Goal: Task Accomplishment & Management: Use online tool/utility

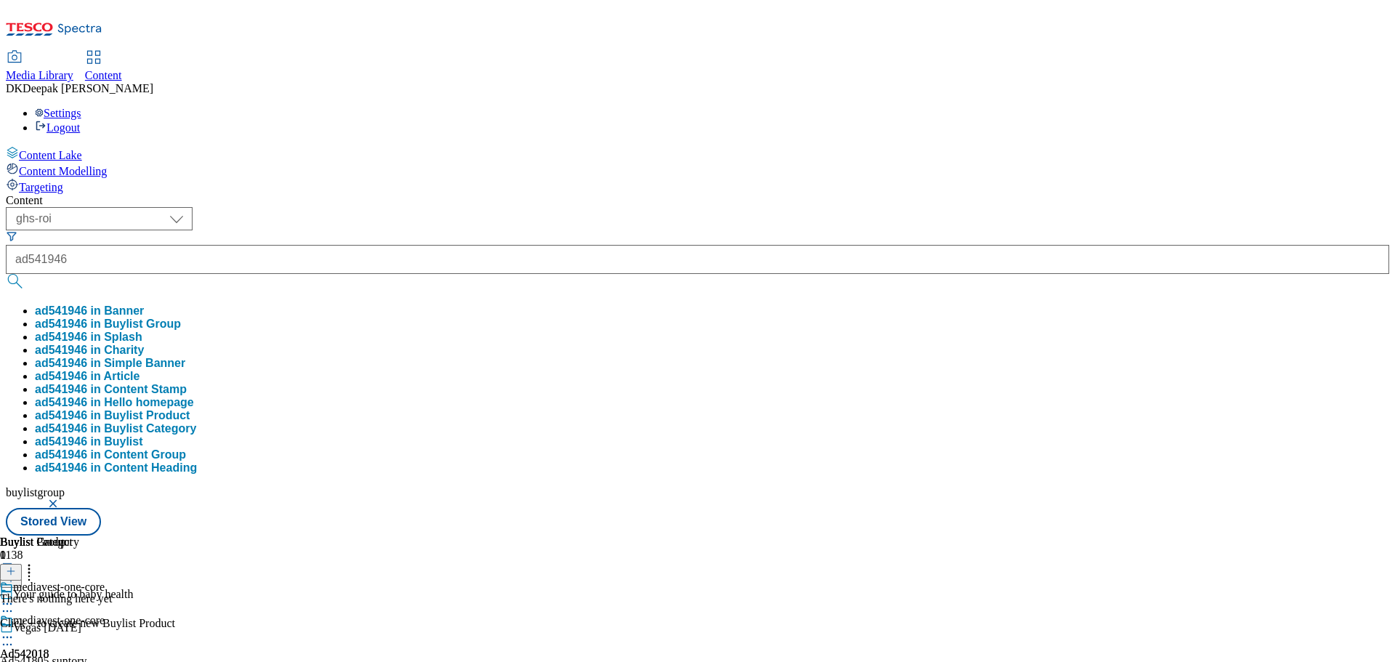
type input "ad541946"
click at [6, 274] on button "submit" at bounding box center [16, 281] width 20 height 15
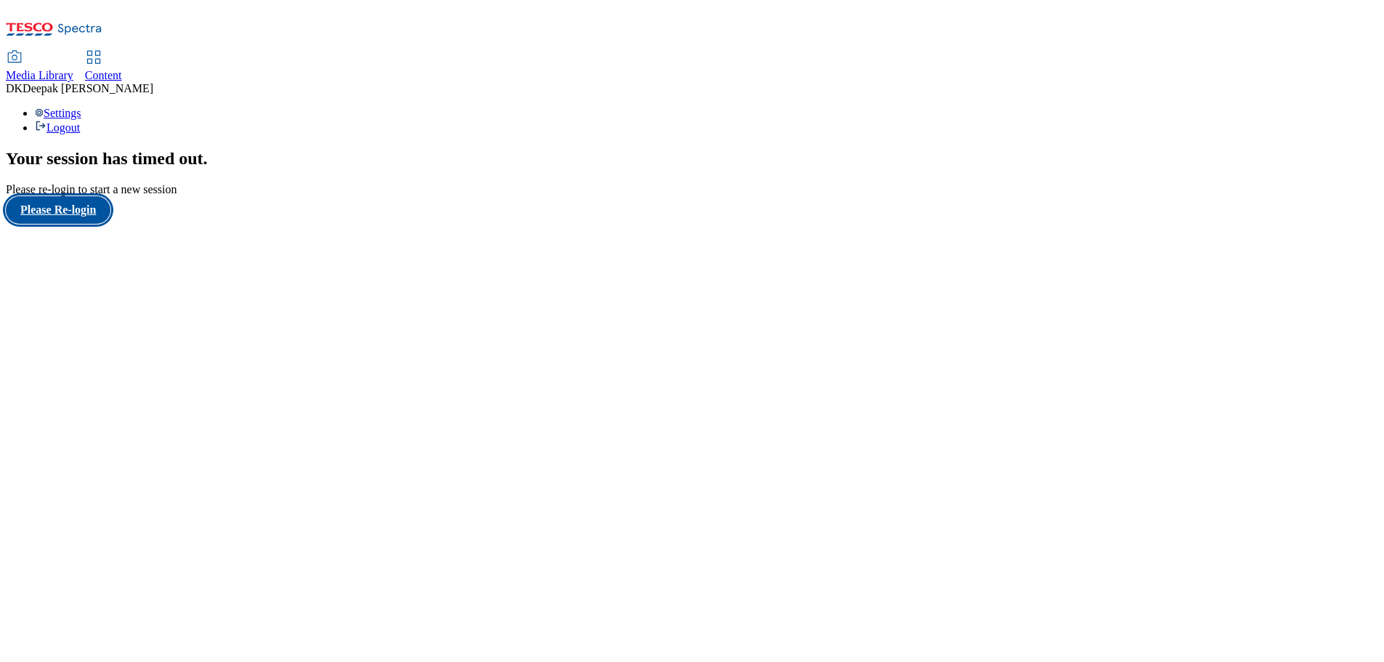
click at [73, 224] on button "Please Re-login" at bounding box center [58, 210] width 105 height 28
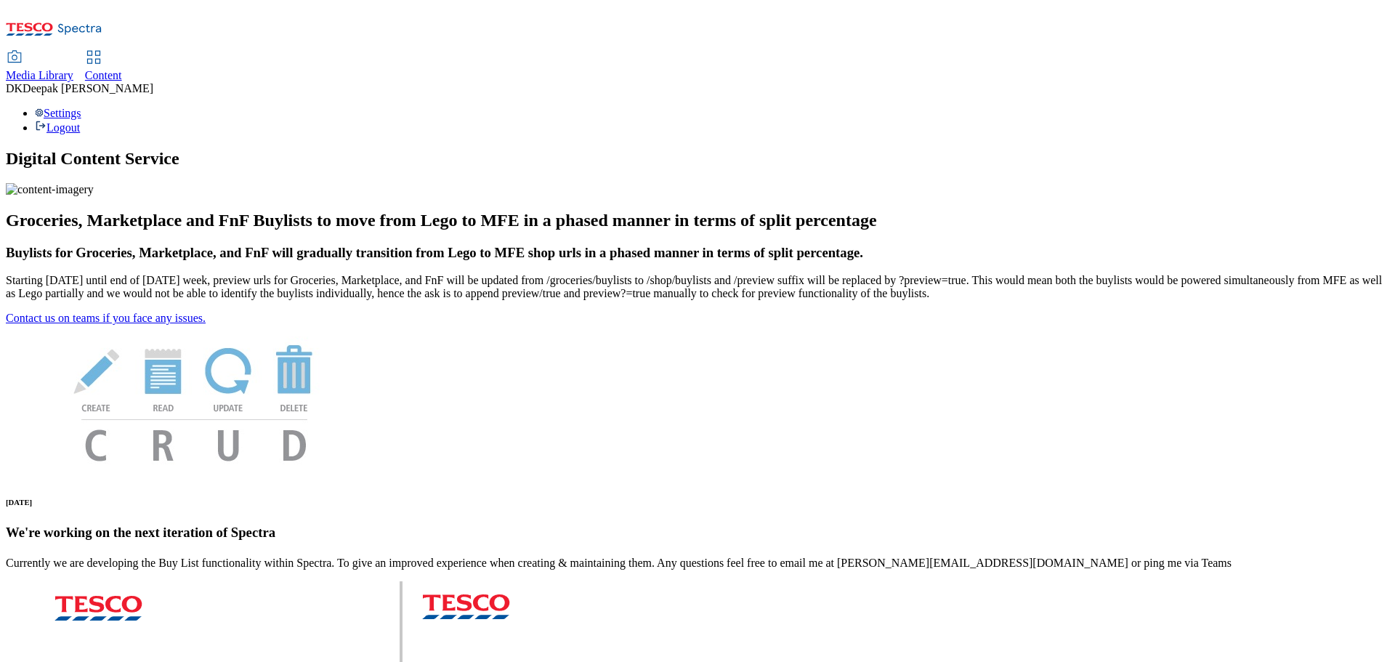
click at [102, 49] on icon at bounding box center [93, 57] width 17 height 17
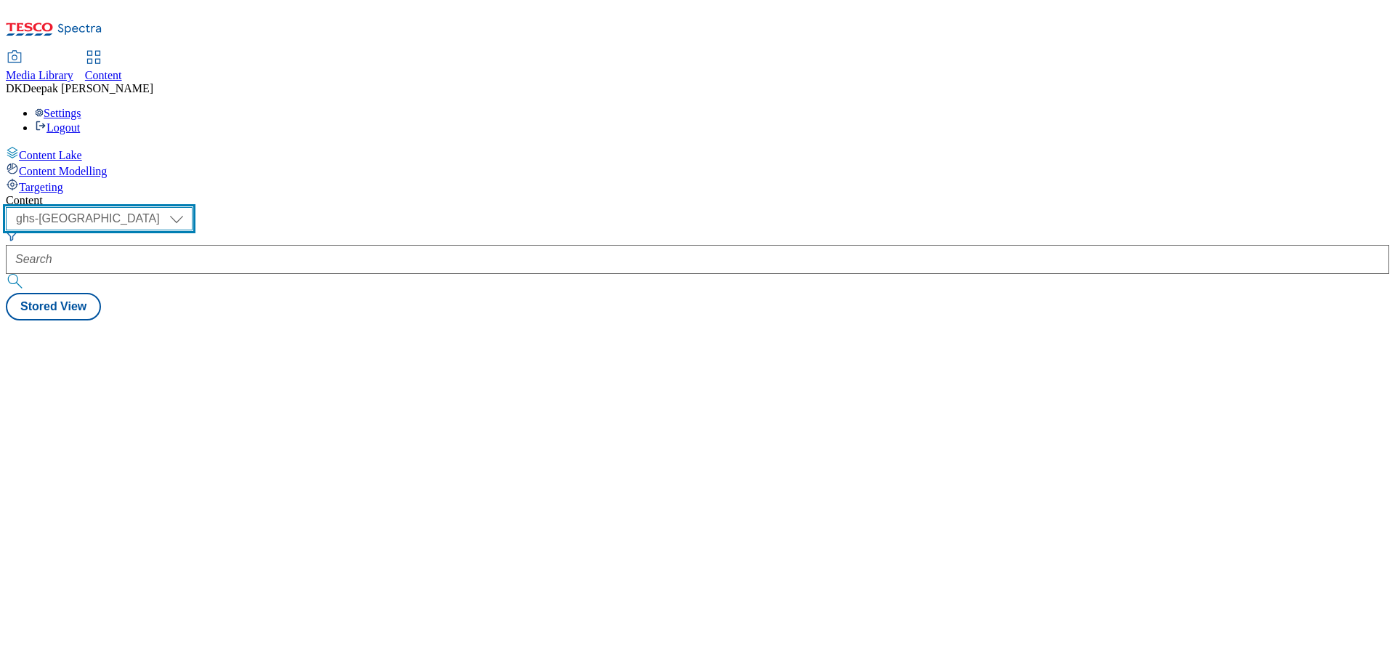
click at [193, 207] on select "ghs-roi ghs-[GEOGRAPHIC_DATA]" at bounding box center [99, 218] width 187 height 23
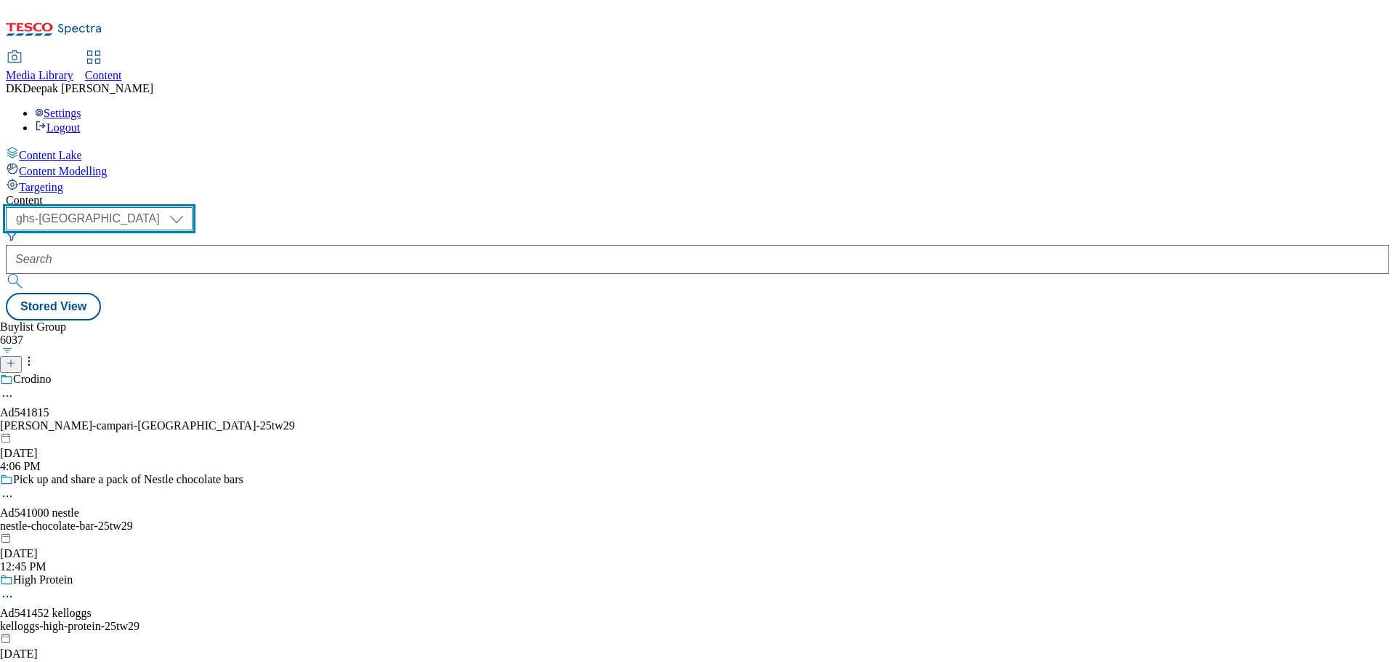
select select "ghs-roi"
click at [189, 207] on select "ghs-roi ghs-[GEOGRAPHIC_DATA]" at bounding box center [99, 218] width 187 height 23
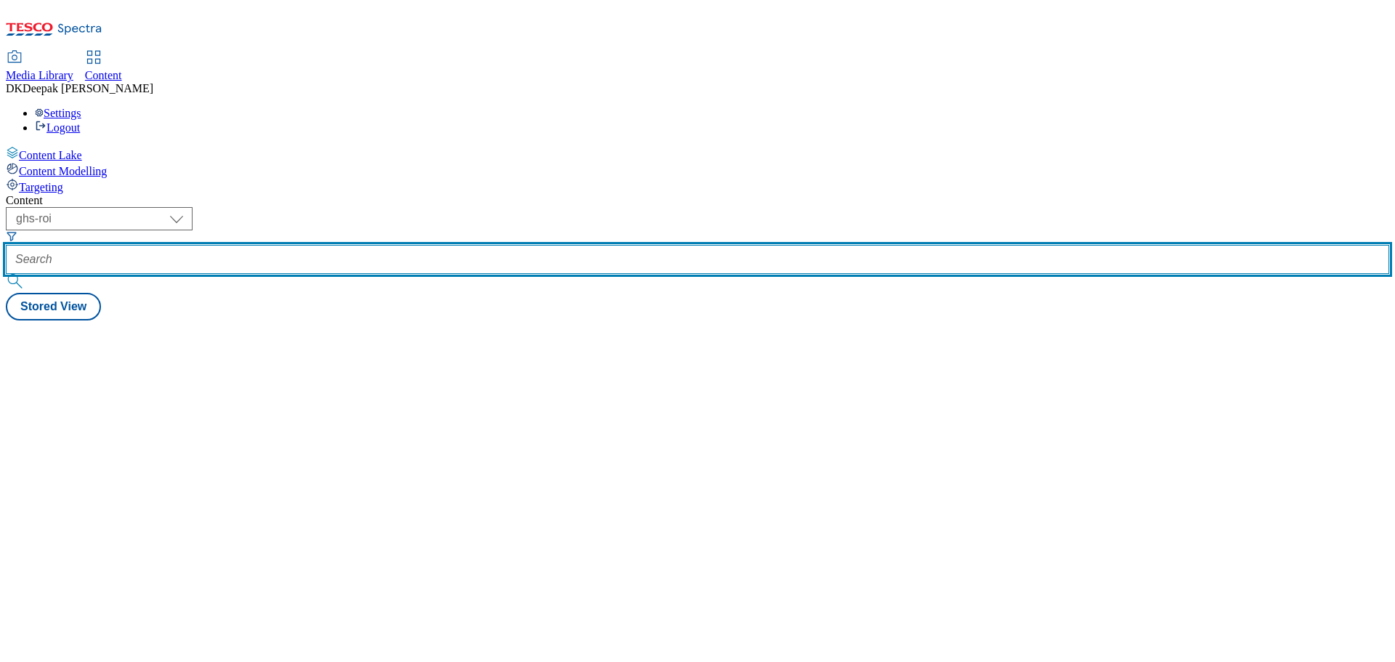
click at [351, 245] on input "text" at bounding box center [697, 259] width 1383 height 29
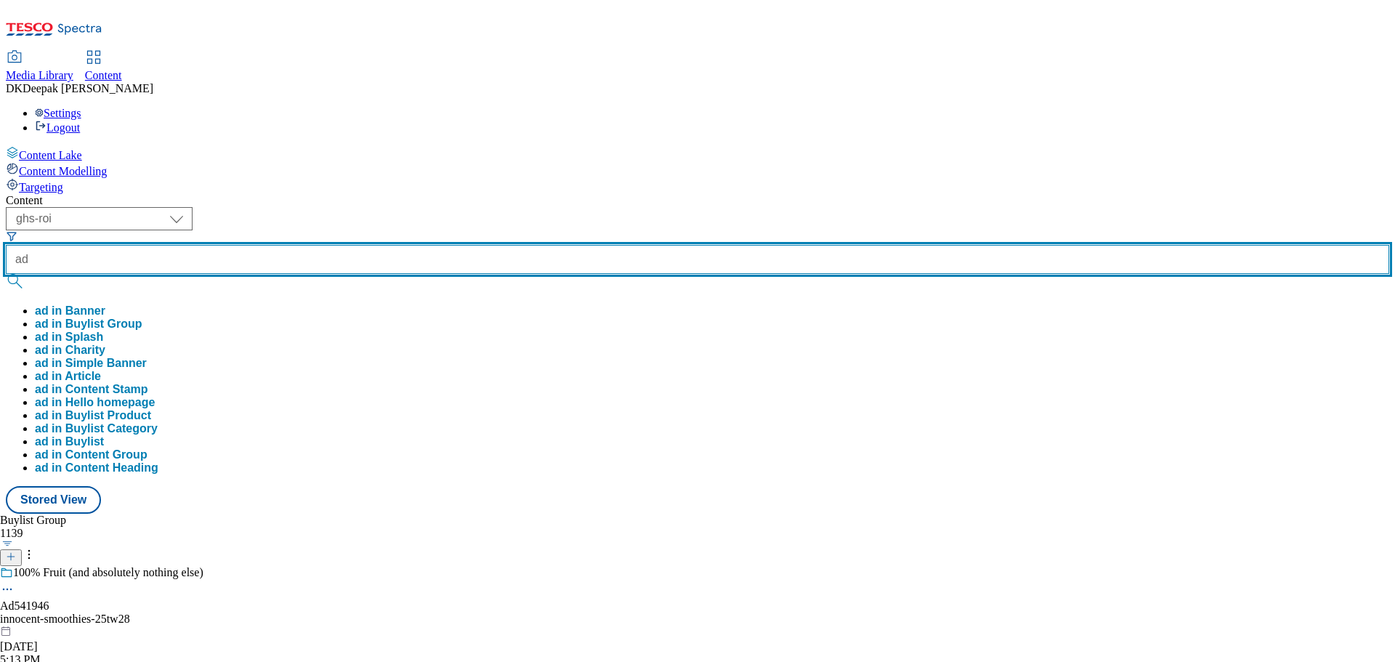
paste input "541946"
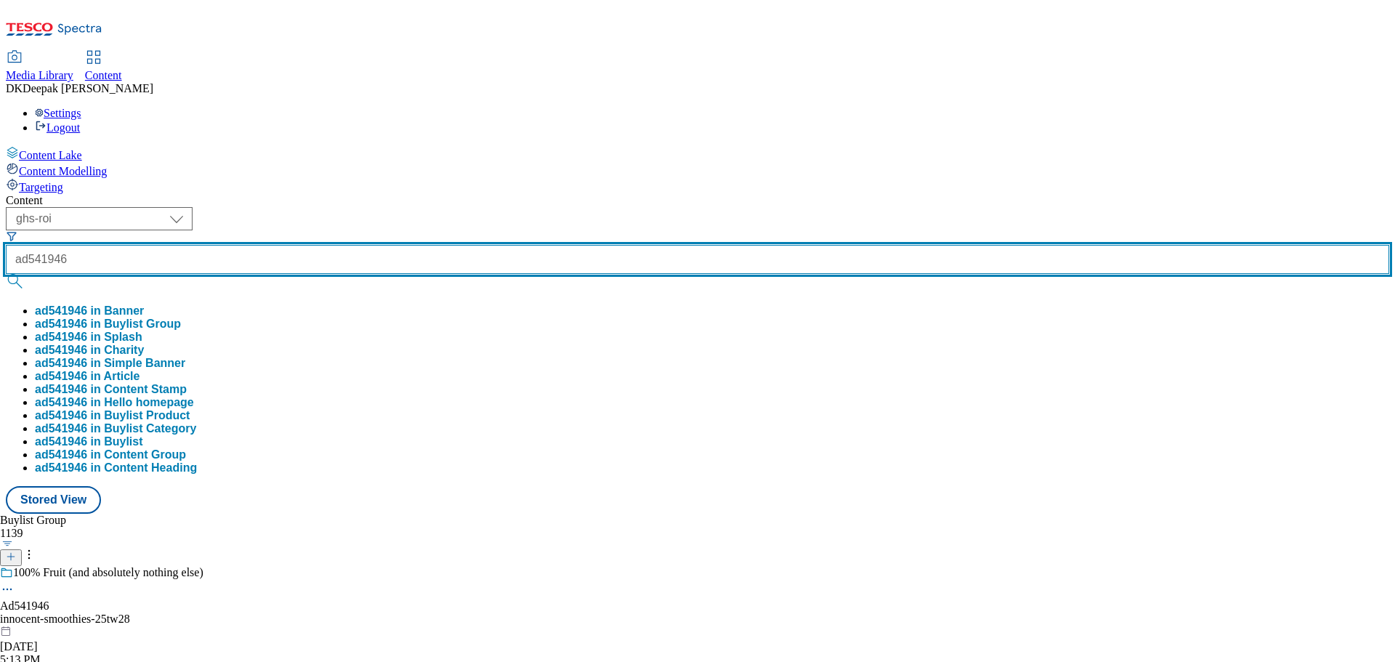
type input "ad541946"
click at [6, 274] on button "submit" at bounding box center [16, 281] width 20 height 15
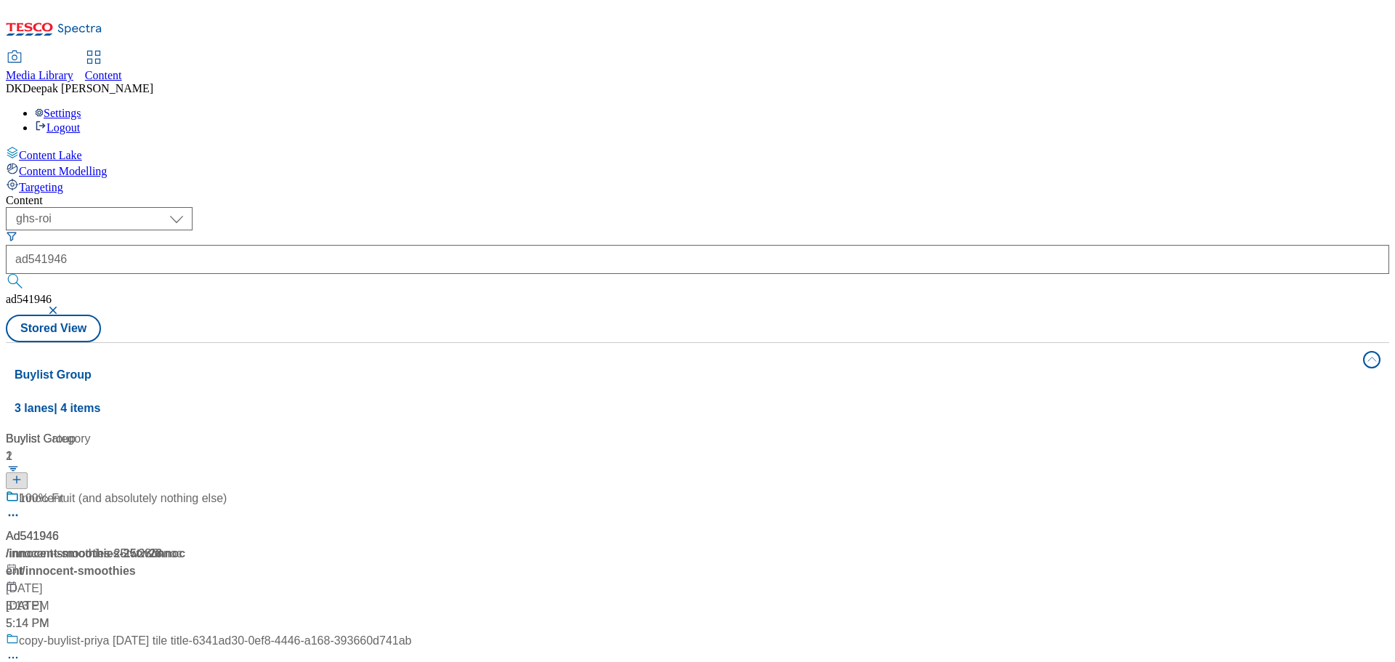
click at [97, 194] on div "Content Lake Content Modelling Targeting" at bounding box center [697, 170] width 1383 height 48
click at [315, 545] on div "/ innocent-smoothies-25tw28 / innocent" at bounding box center [208, 562] width 405 height 35
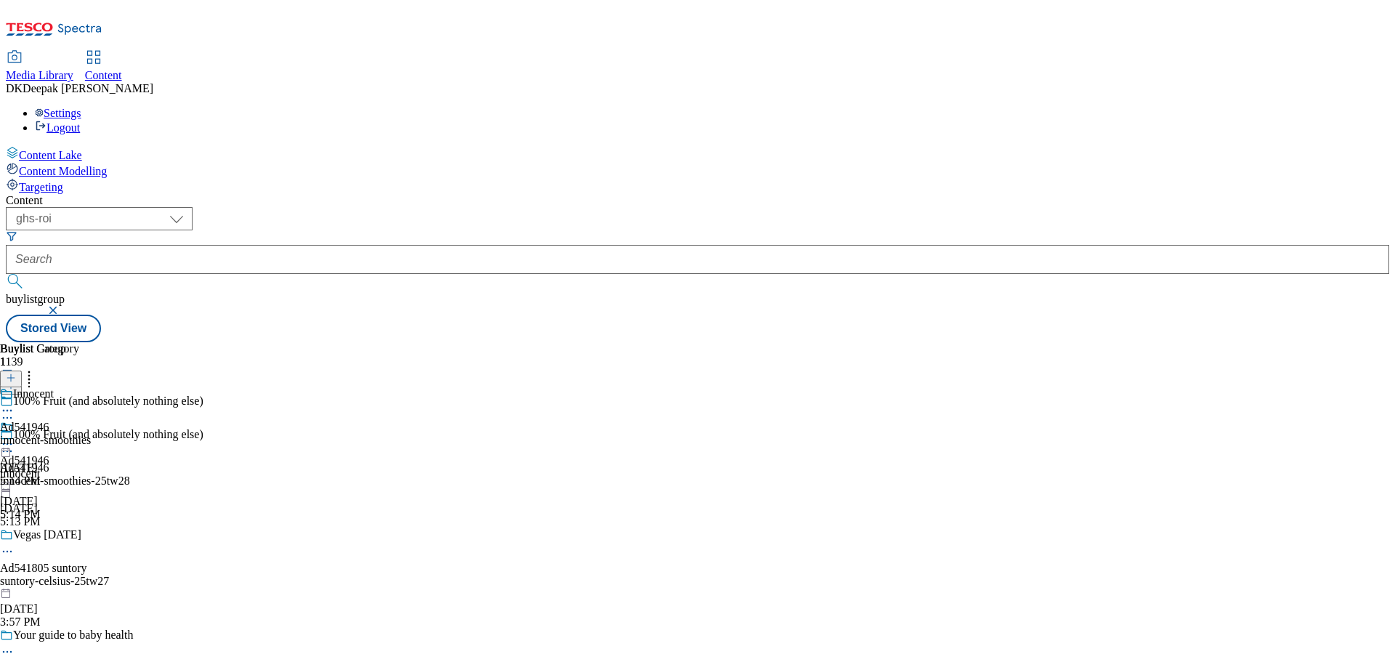
click at [15, 444] on icon at bounding box center [7, 451] width 15 height 15
click at [68, 473] on button "Edit" at bounding box center [48, 481] width 39 height 17
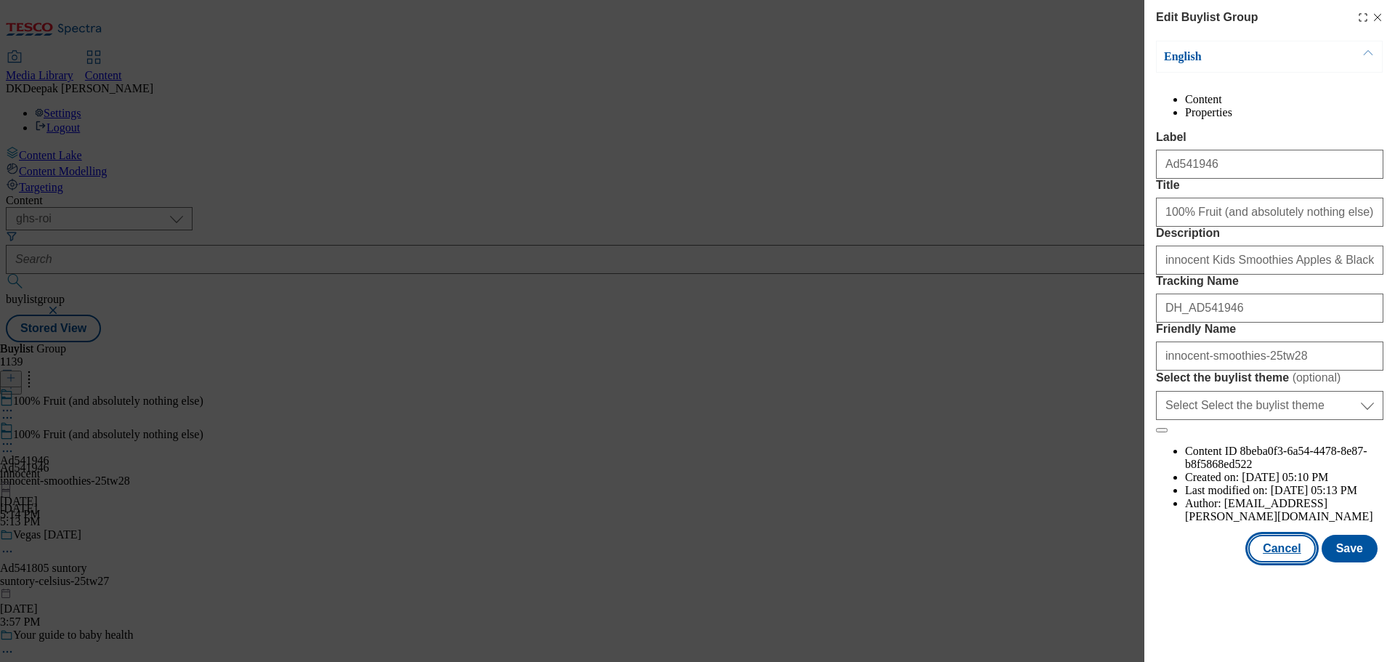
click at [1281, 562] on button "Cancel" at bounding box center [1281, 549] width 67 height 28
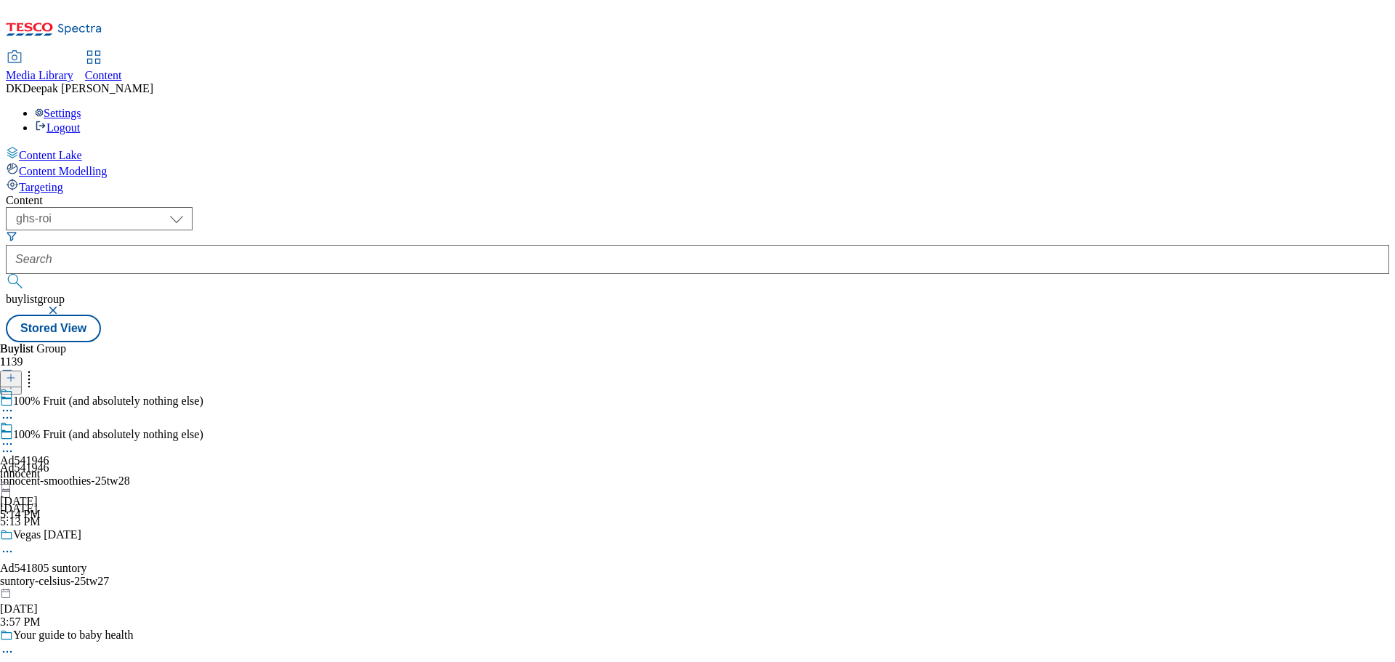
click at [49, 467] on div "innocent" at bounding box center [24, 473] width 49 height 13
click at [49, 421] on div at bounding box center [24, 437] width 49 height 33
click at [15, 437] on icon at bounding box center [7, 444] width 15 height 15
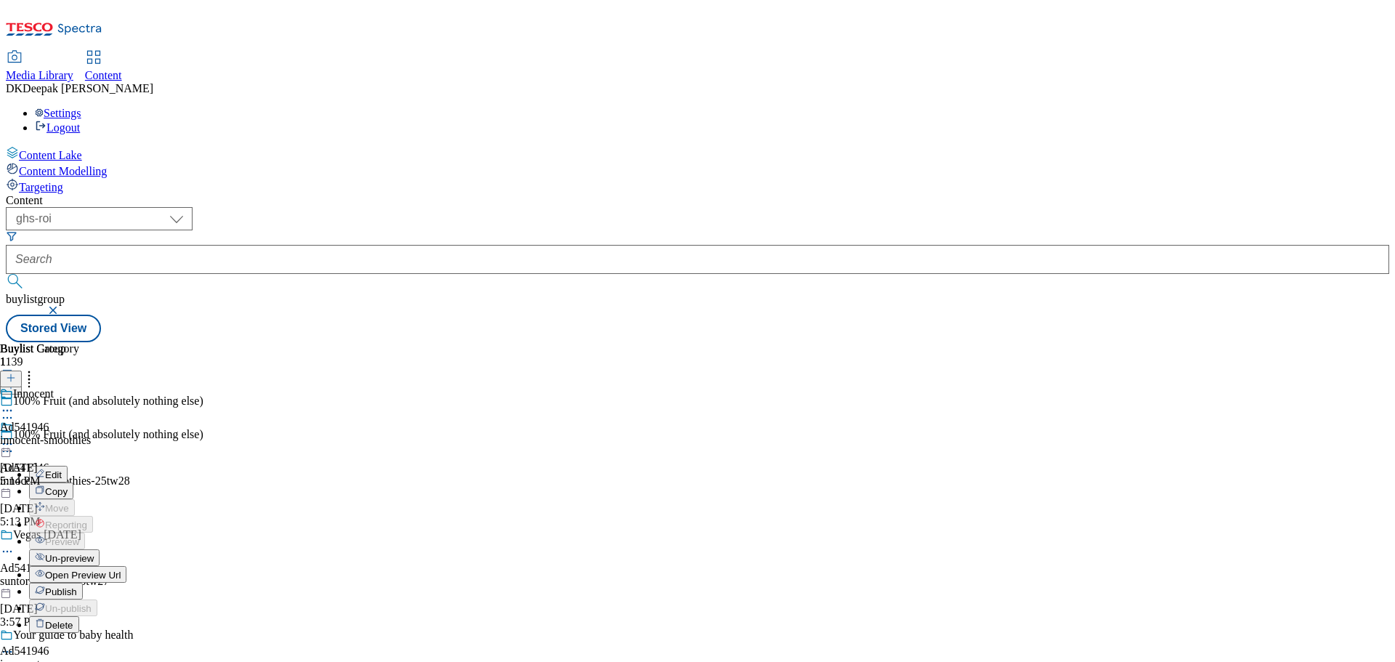
click at [68, 466] on button "Edit" at bounding box center [48, 474] width 39 height 17
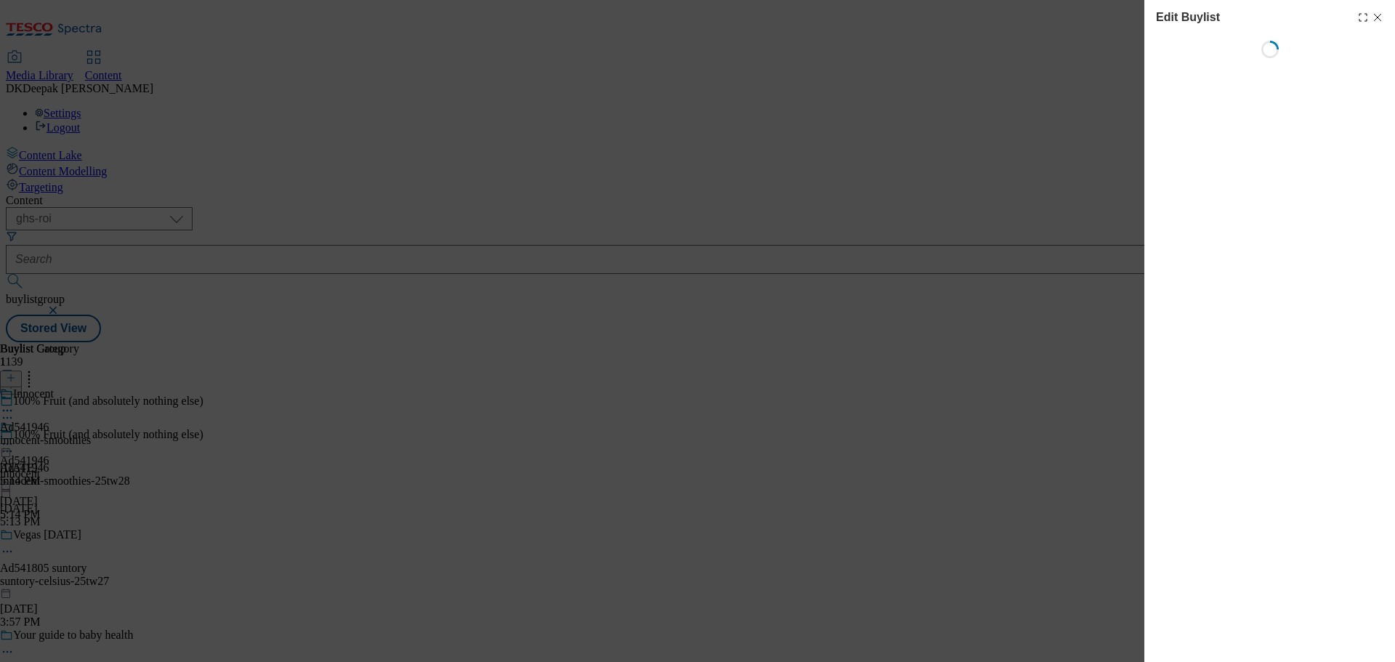
select select "tactical"
select select "supplier funded short term 1-3 weeks"
select select "dunnhumby"
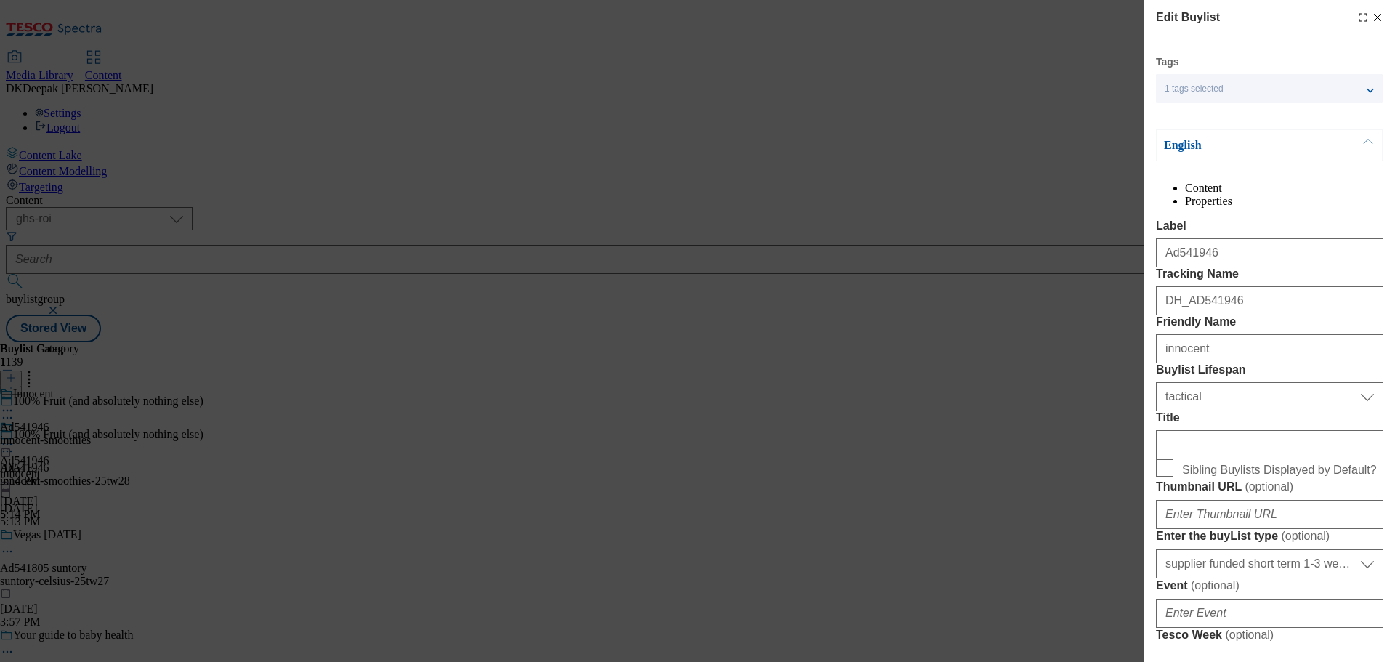
select select "Banner"
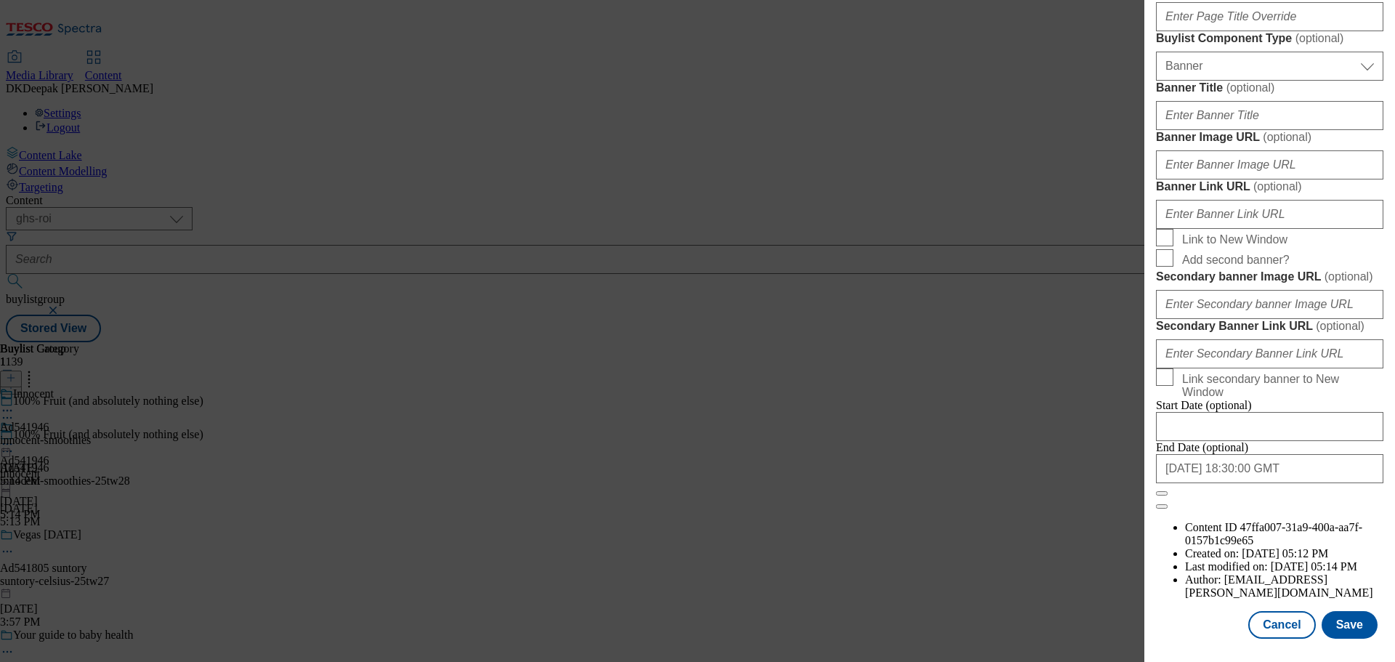
scroll to position [1306, 0]
click at [1273, 623] on button "Cancel" at bounding box center [1281, 625] width 67 height 28
select select "tactical"
select select "supplier funded short term 1-3 weeks"
select select "dunnhumby"
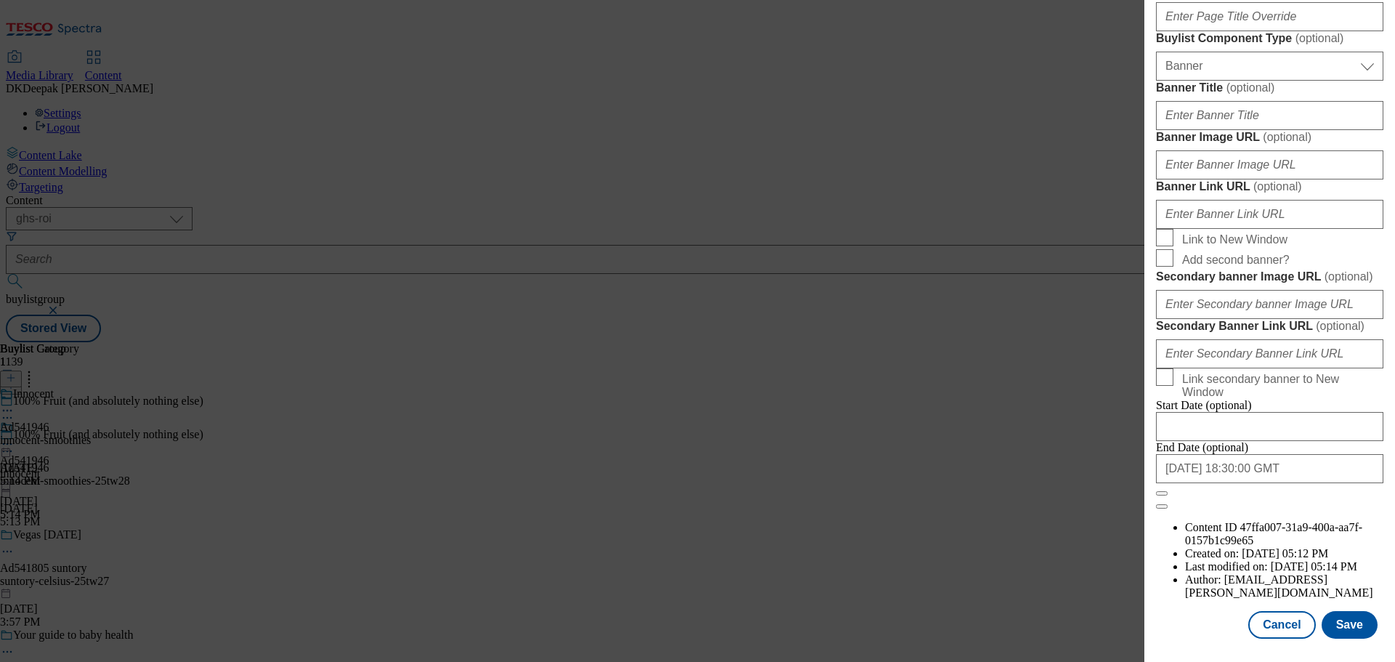
select select "Banner"
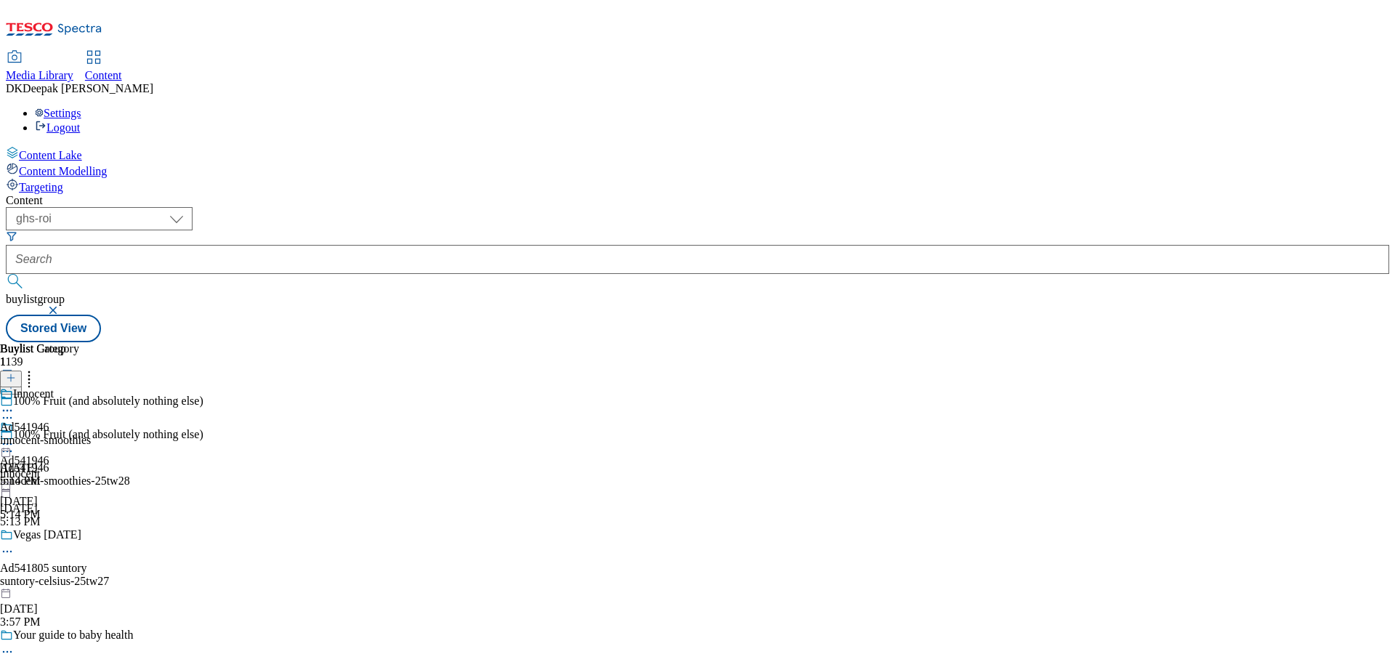
scroll to position [1125, 0]
click at [91, 434] on div "innocent-smoothies" at bounding box center [45, 440] width 91 height 13
click at [15, 437] on icon at bounding box center [7, 444] width 15 height 15
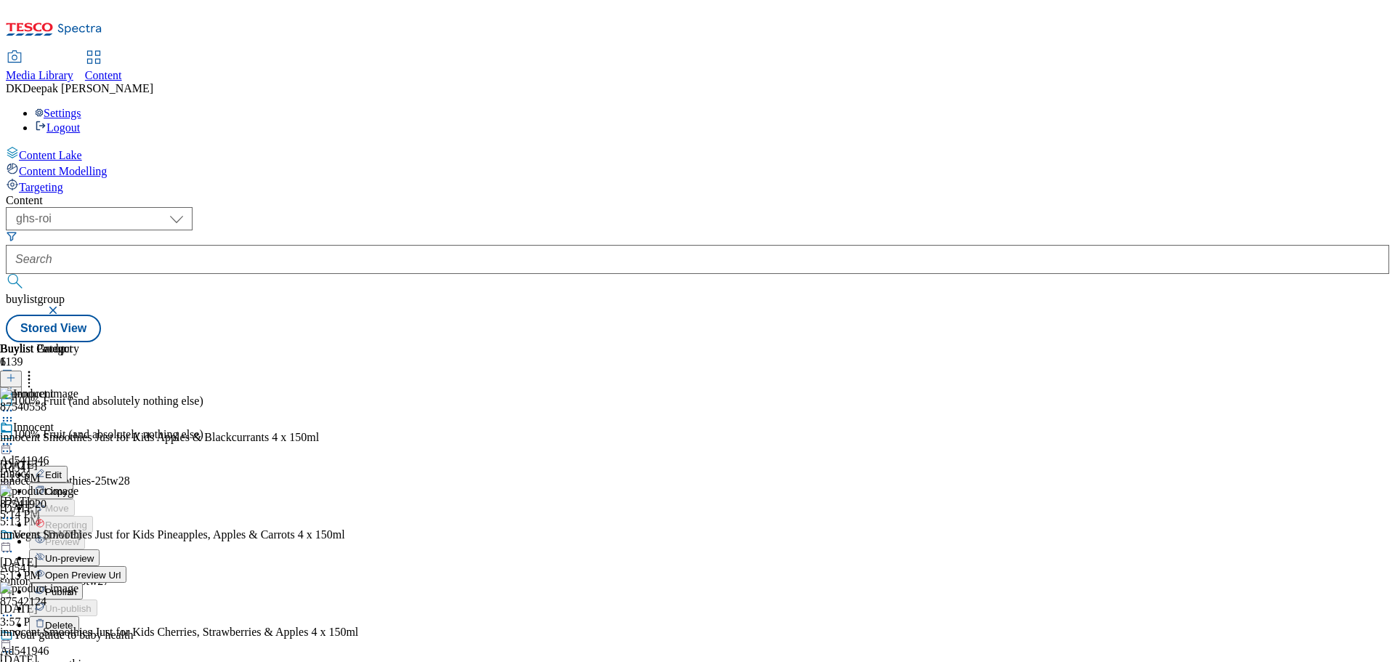
click at [62, 469] on span "Edit" at bounding box center [53, 474] width 17 height 11
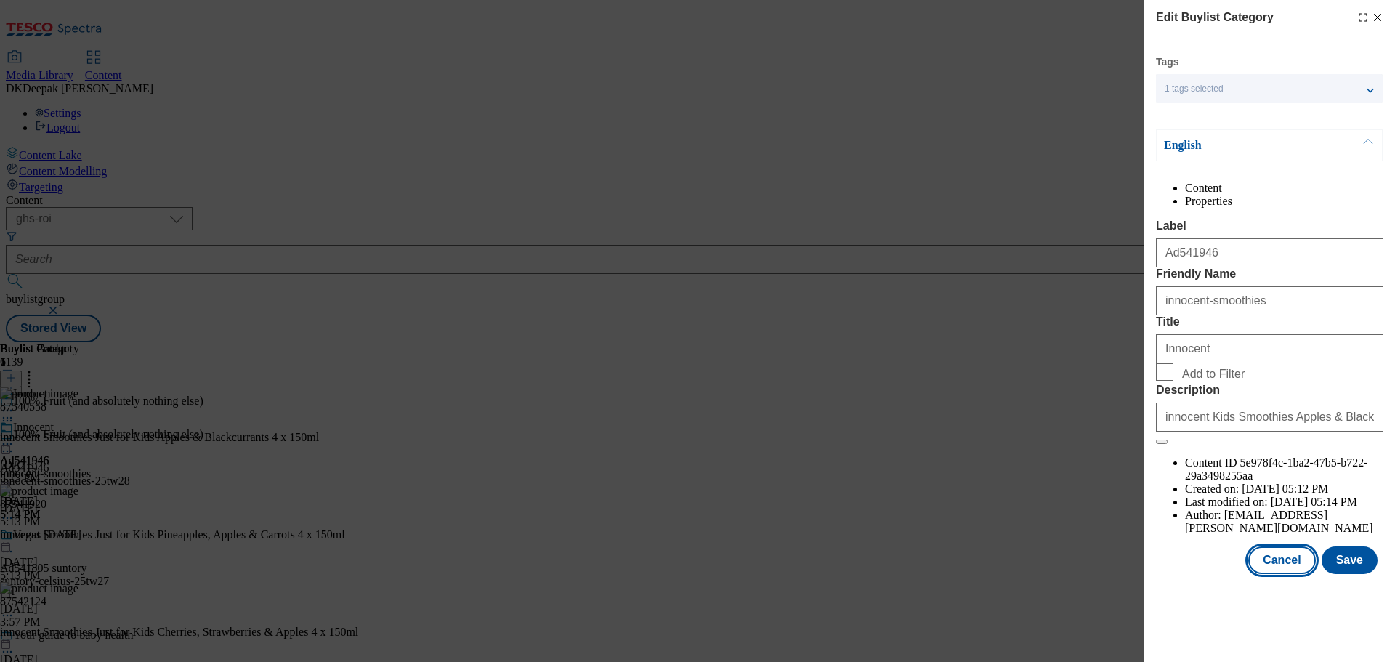
click at [1288, 574] on button "Cancel" at bounding box center [1281, 560] width 67 height 28
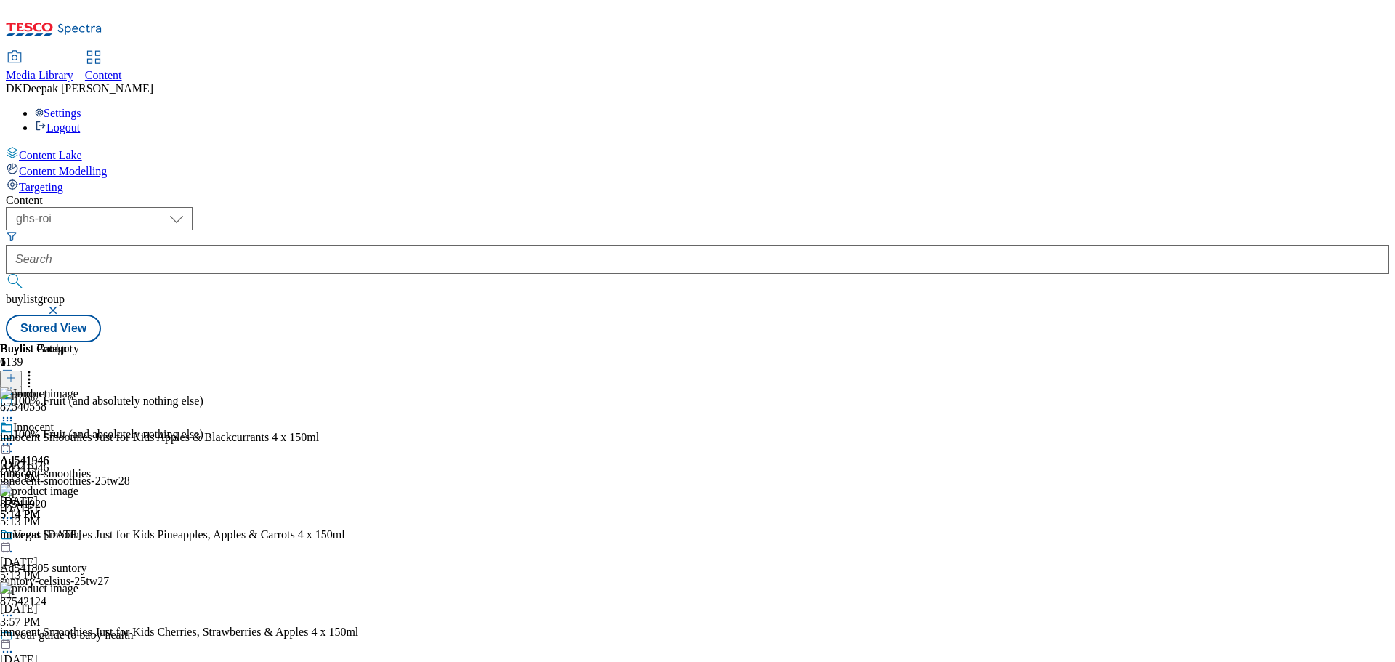
click at [15, 437] on icon at bounding box center [7, 444] width 15 height 15
click at [126, 566] on button "Open Preview Url" at bounding box center [77, 574] width 97 height 17
click at [15, 437] on icon at bounding box center [7, 444] width 15 height 15
click at [77, 586] on span "Publish" at bounding box center [61, 591] width 32 height 11
